Goal: Subscribe to service/newsletter

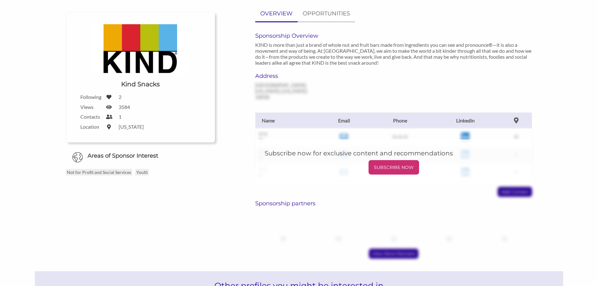
scroll to position [31, 0]
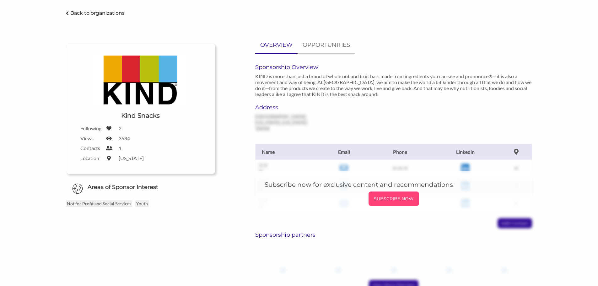
click at [399, 201] on p "SUBSCRIBE NOW" at bounding box center [394, 198] width 46 height 9
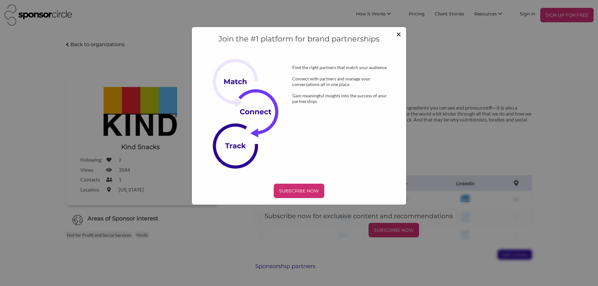
click at [401, 31] on span "×" at bounding box center [398, 34] width 5 height 11
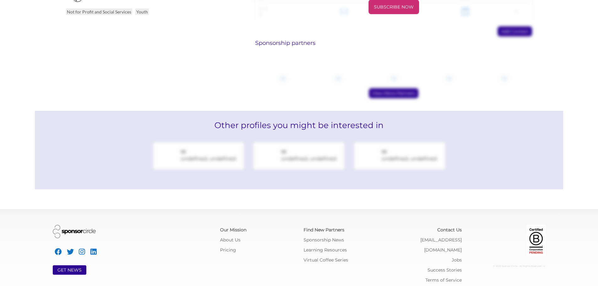
scroll to position [227, 0]
